Goal: Task Accomplishment & Management: Manage account settings

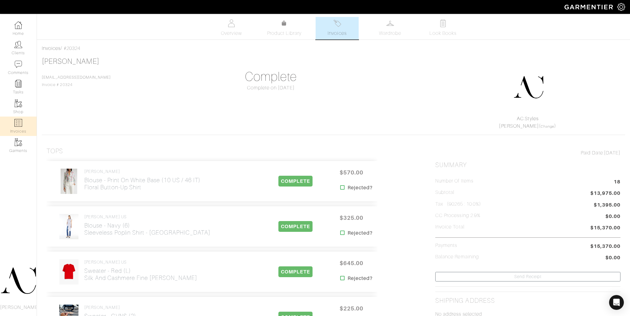
click at [22, 124] on img at bounding box center [18, 123] width 8 height 8
select select
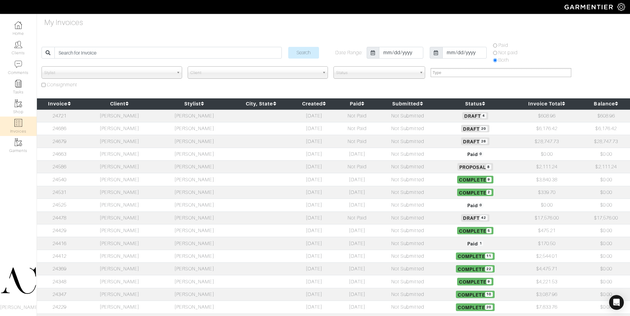
scroll to position [1, 0]
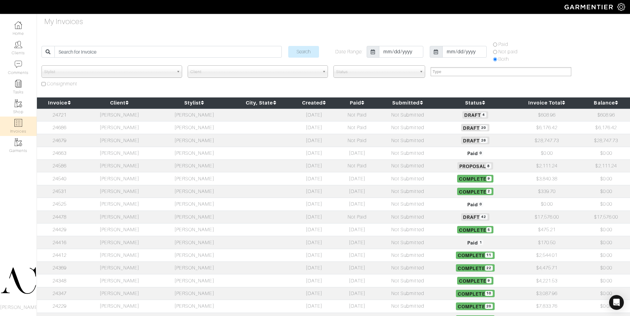
click at [130, 129] on td "Rob Foley" at bounding box center [119, 127] width 75 height 13
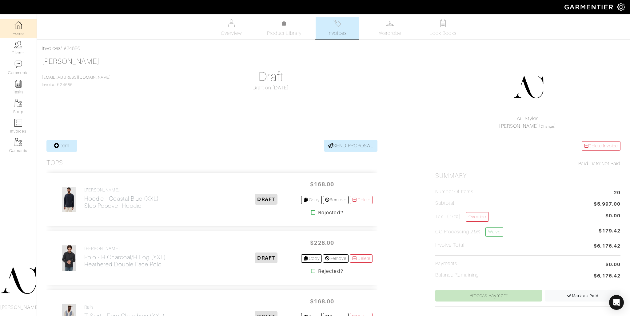
click at [18, 23] on img at bounding box center [18, 25] width 8 height 8
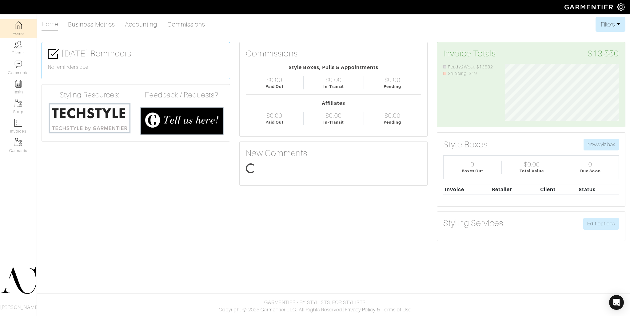
scroll to position [57, 123]
click at [16, 123] on img at bounding box center [18, 123] width 8 height 8
select select
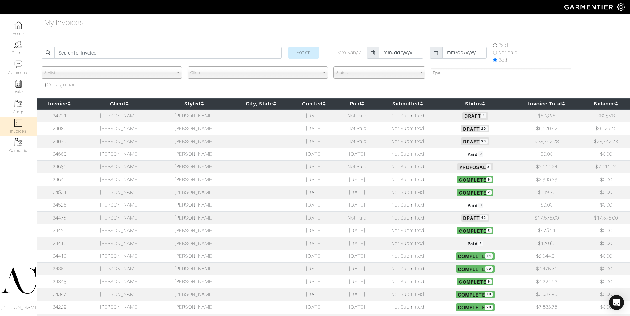
click at [155, 217] on td "[PERSON_NAME]" at bounding box center [119, 217] width 75 height 13
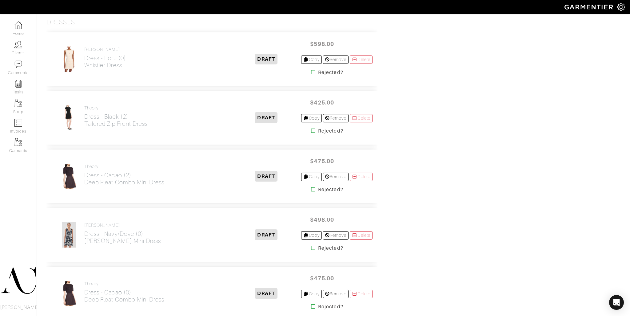
scroll to position [1525, 0]
click at [363, 59] on link "Delete" at bounding box center [361, 59] width 23 height 8
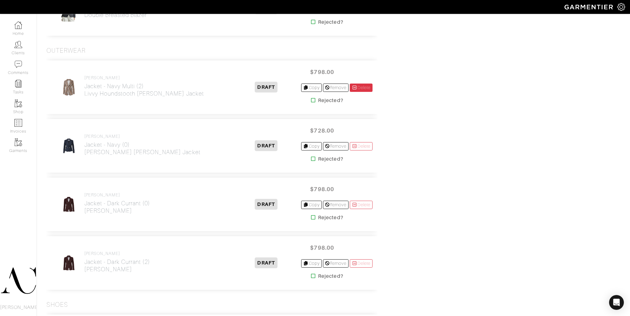
scroll to position [2200, 0]
click at [354, 88] on icon at bounding box center [355, 87] width 6 height 4
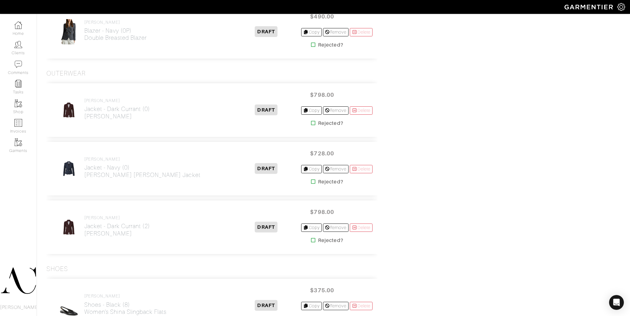
scroll to position [2237, 0]
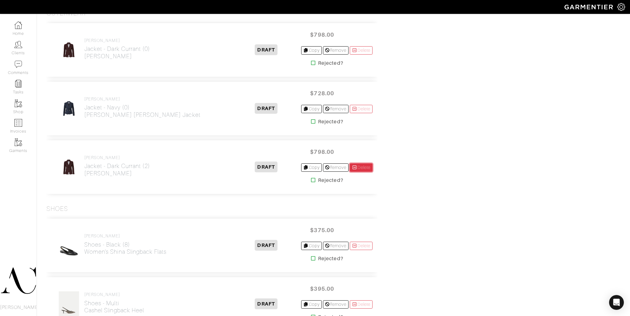
click at [358, 166] on link "Delete" at bounding box center [361, 167] width 23 height 8
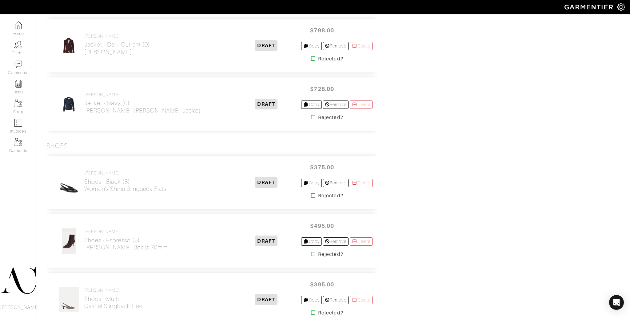
scroll to position [2312, 0]
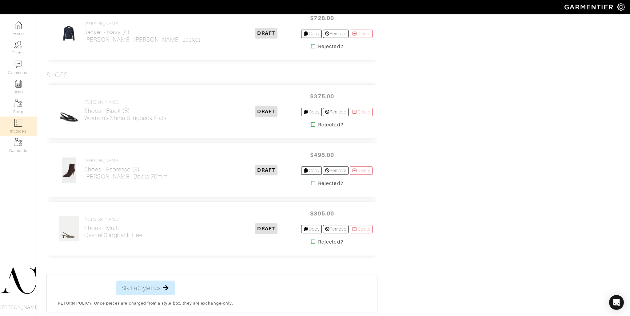
click at [29, 118] on link "Invoices" at bounding box center [18, 125] width 37 height 19
select select
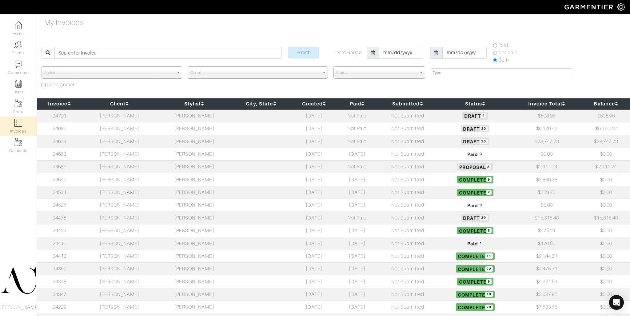
click at [134, 141] on td "[PERSON_NAME]" at bounding box center [119, 141] width 75 height 13
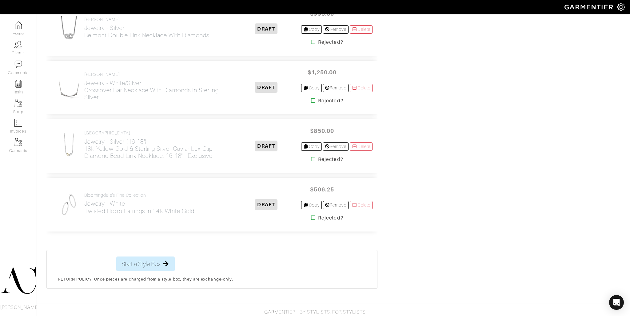
scroll to position [1559, 0]
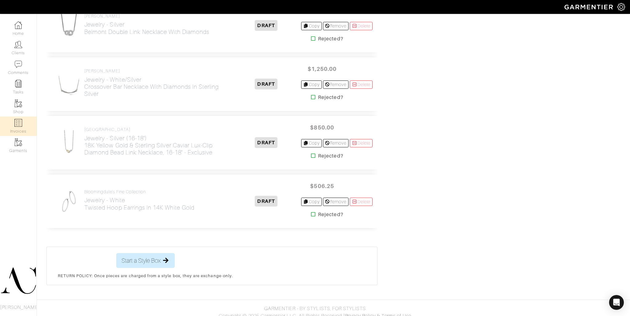
click at [21, 121] on img at bounding box center [18, 123] width 8 height 8
select select
